Goal: Check status: Check status

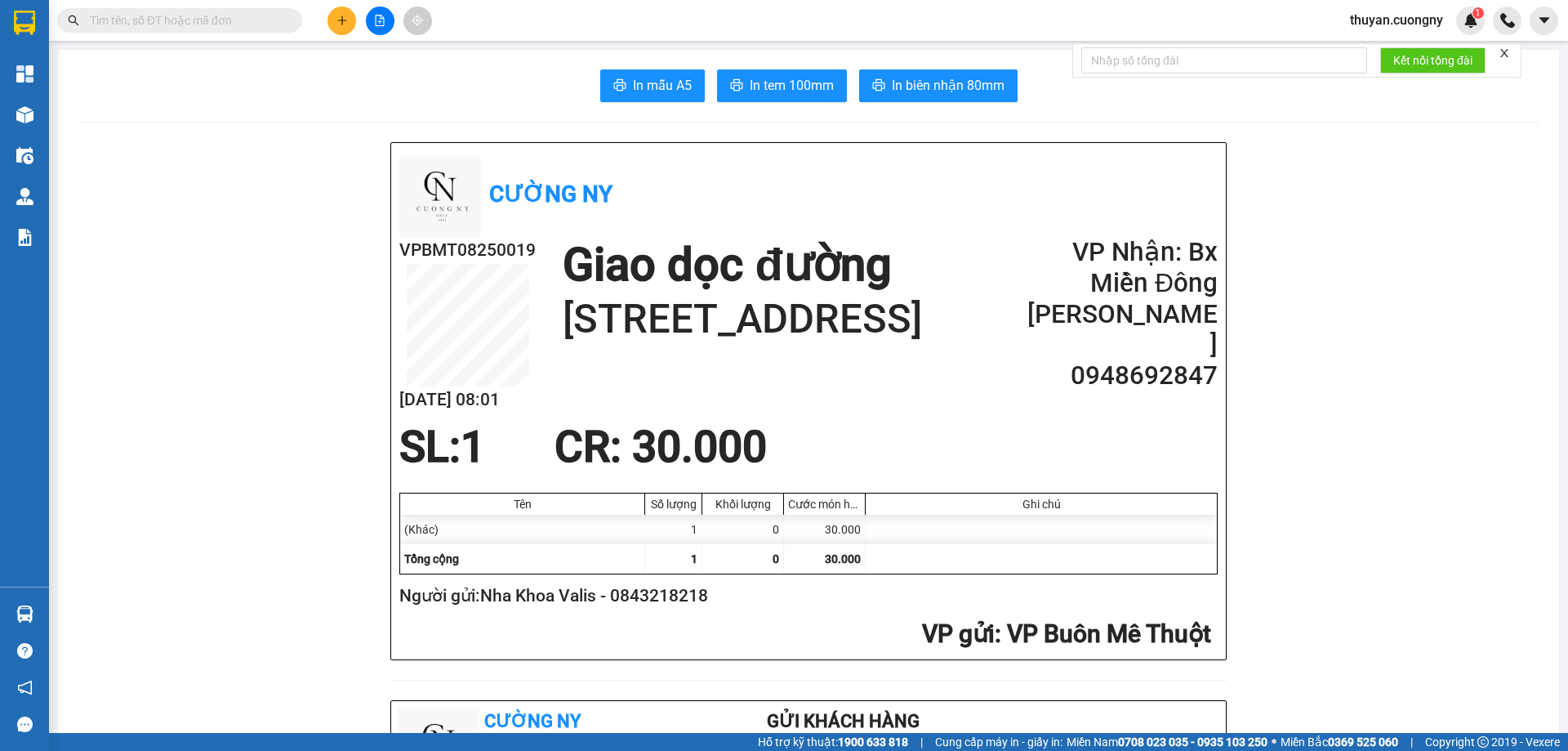
scroll to position [408, 0]
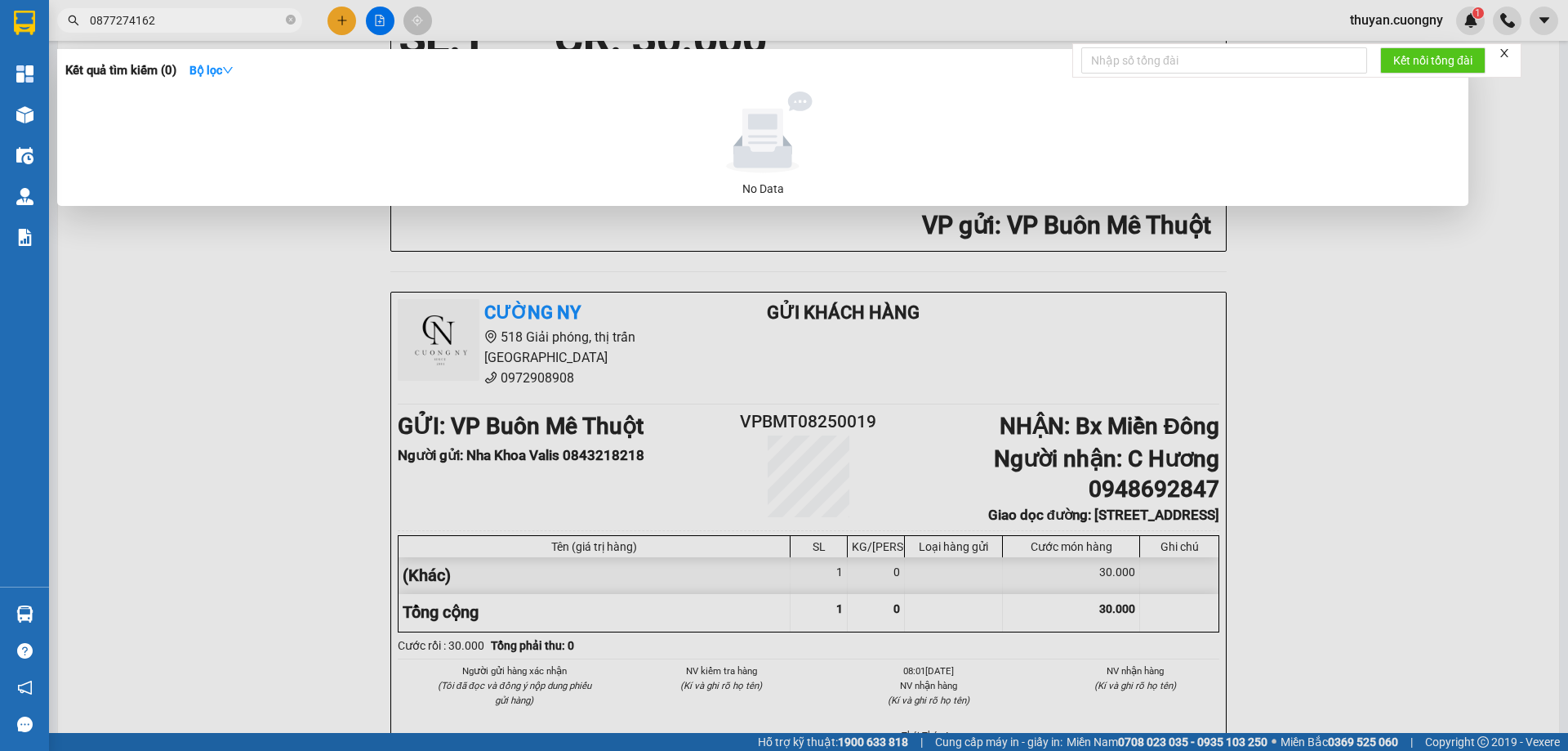
drag, startPoint x: 196, startPoint y: 15, endPoint x: 0, endPoint y: -26, distance: 200.2
click at [0, 0] on html "Kết quả tìm kiếm ( 0 ) Bộ lọc No Data 0877274162 thuyan.cuongny 1 Tổng Quan Kho…" at bounding box center [784, 376] width 1568 height 751
paste input "86134368"
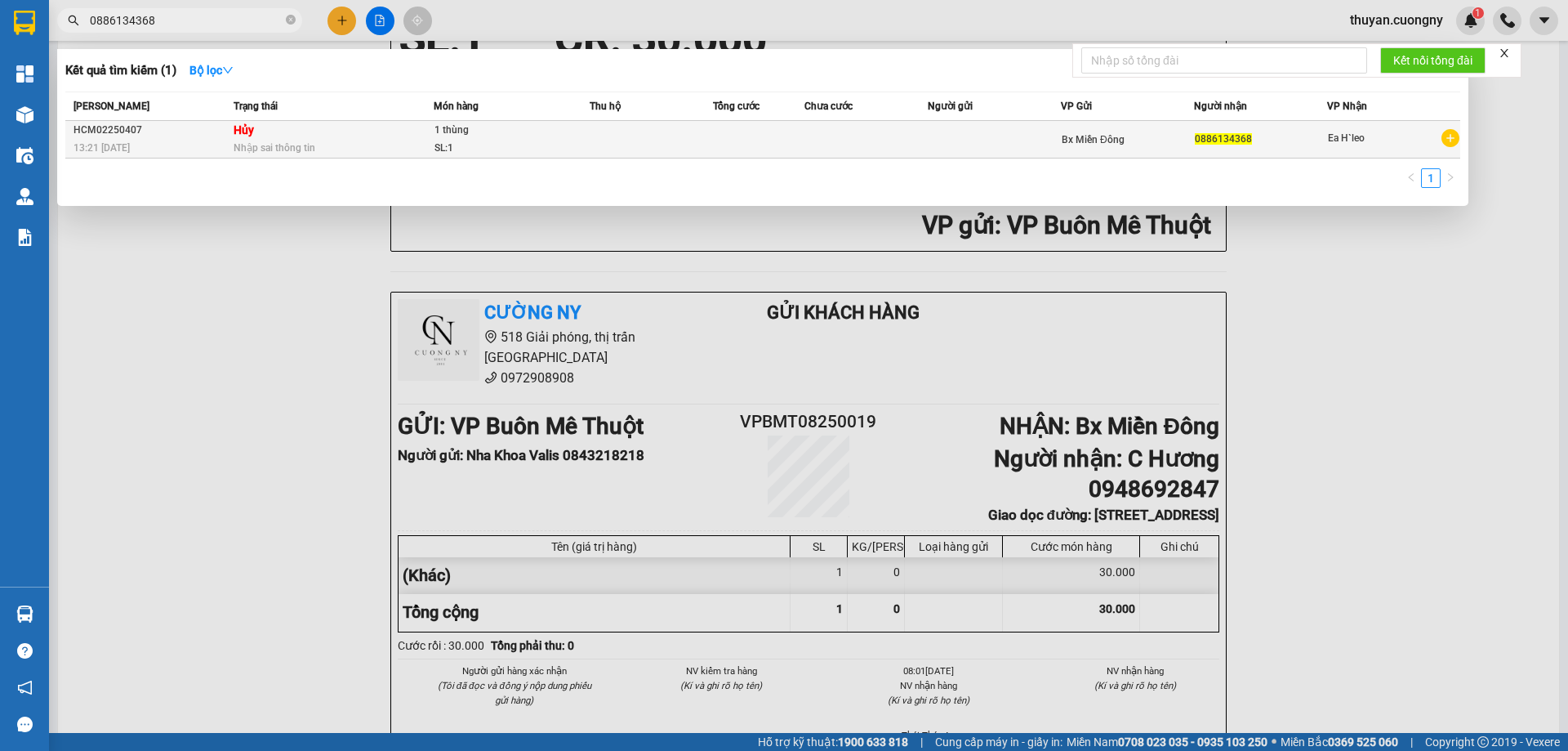
type input "0886134368"
click at [197, 144] on div "13:21 [DATE]" at bounding box center [151, 147] width 155 height 18
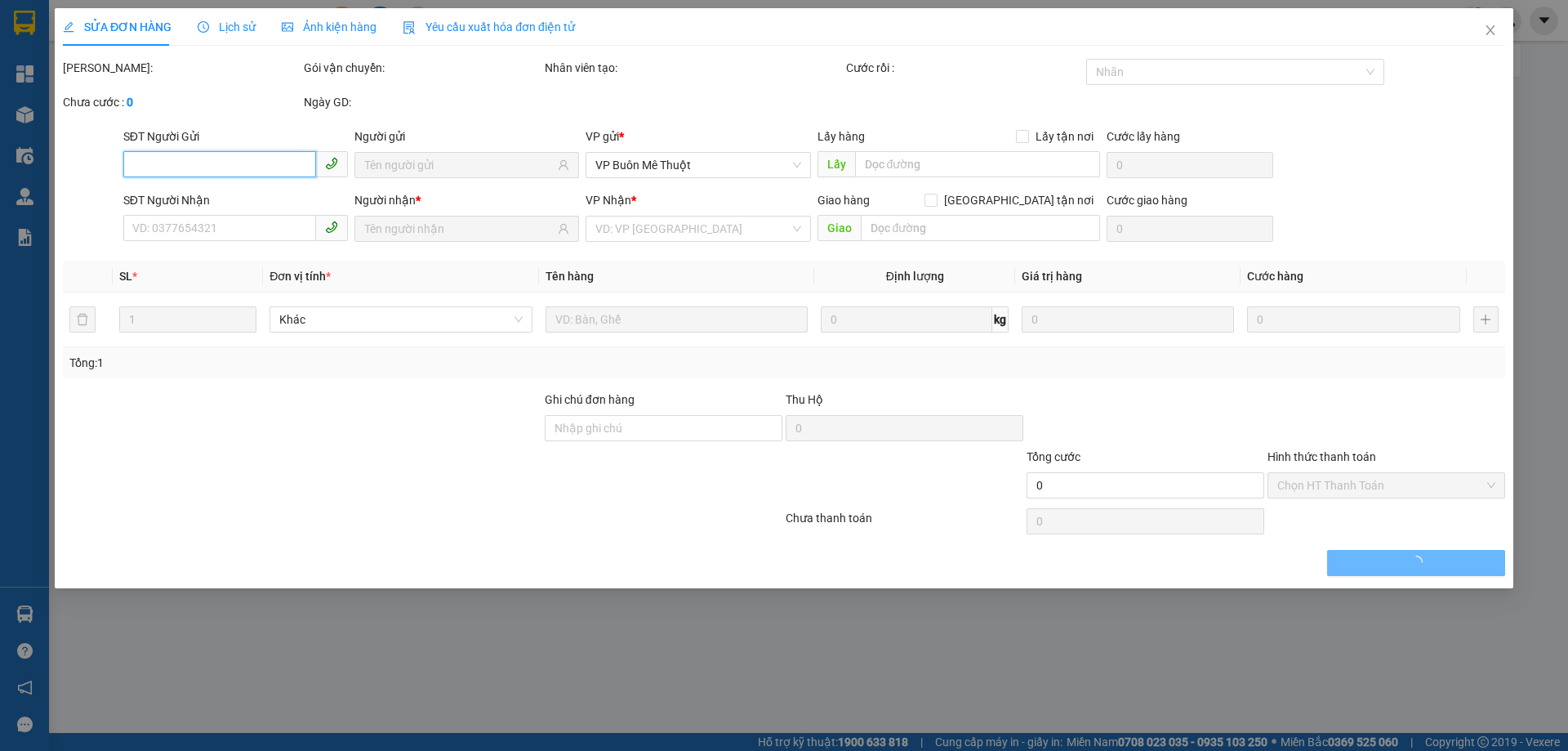
type input "0886134368"
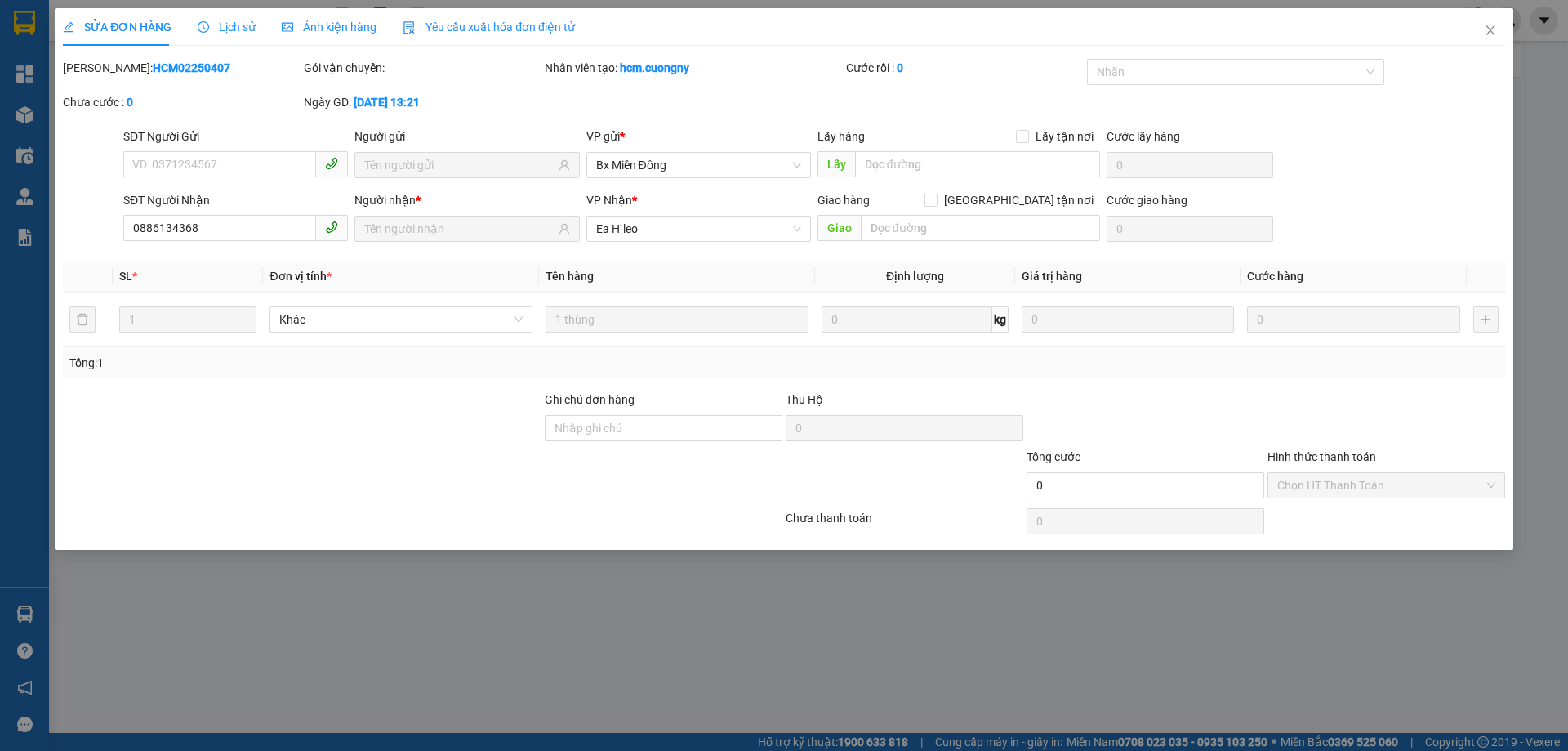
click at [429, 422] on div at bounding box center [302, 419] width 482 height 57
click at [1490, 25] on icon "close" at bounding box center [1491, 30] width 13 height 13
